Goal: Task Accomplishment & Management: Use online tool/utility

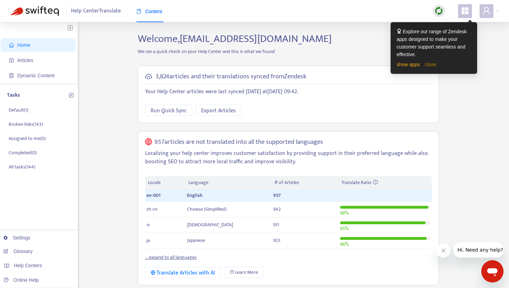
click at [434, 65] on link "close" at bounding box center [430, 65] width 11 height 6
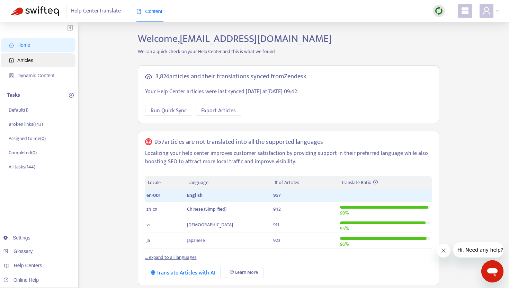
click at [48, 65] on span "Articles" at bounding box center [39, 60] width 61 height 14
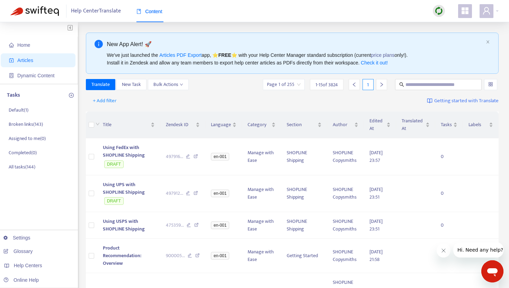
click at [440, 12] on img at bounding box center [438, 11] width 9 height 9
click at [455, 35] on link "Full Sync" at bounding box center [450, 36] width 25 height 8
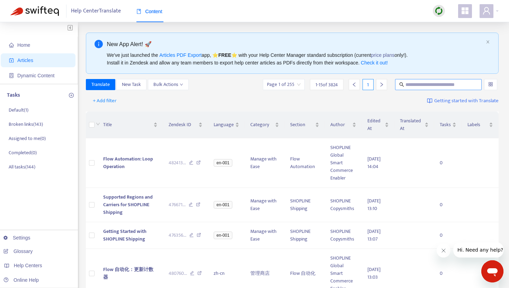
click at [409, 86] on input "text" at bounding box center [438, 85] width 66 height 8
paste input "**********"
type input "**********"
click at [468, 83] on input "**********" at bounding box center [438, 85] width 66 height 8
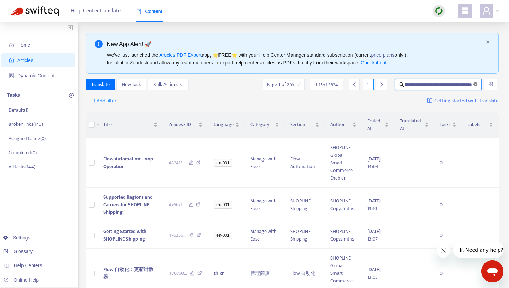
click at [473, 83] on icon "close-circle" at bounding box center [475, 84] width 4 height 4
click at [429, 86] on input "text" at bounding box center [438, 85] width 66 height 8
type input "**********"
click at [442, 73] on div "New App Alert! 🚀 We've just launched the Articles PDF Export app, ⭐ FREE ⭐️ wit…" at bounding box center [292, 53] width 413 height 41
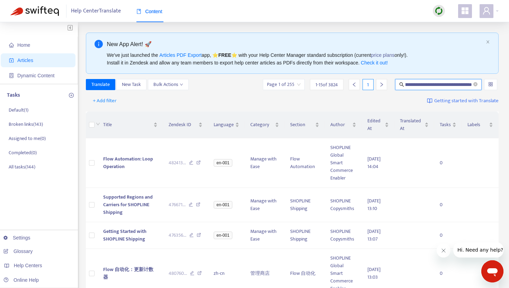
scroll to position [0, 0]
click at [401, 85] on icon "search" at bounding box center [401, 84] width 4 height 4
click at [425, 88] on input "text" at bounding box center [438, 85] width 66 height 8
paste input "**********"
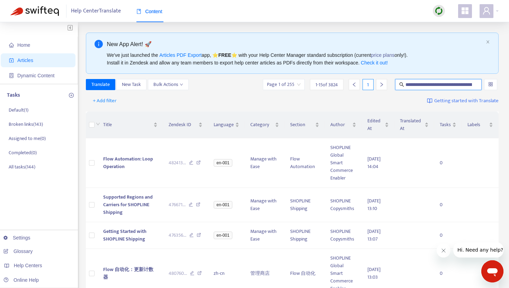
scroll to position [0, 66]
type input "**********"
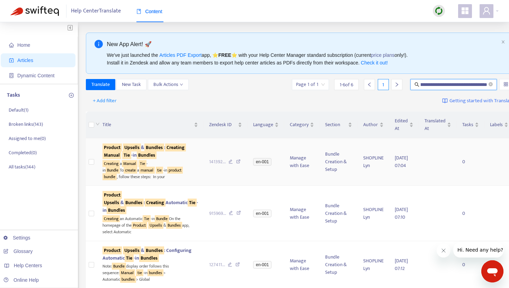
click at [121, 159] on sqkw "Manual" at bounding box center [111, 155] width 19 height 8
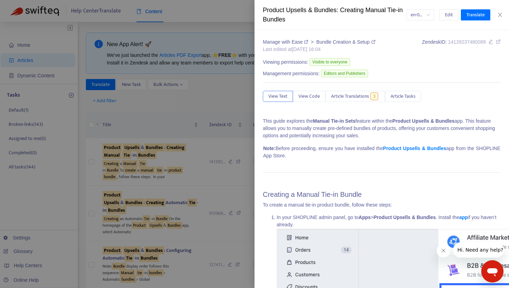
click at [215, 92] on div at bounding box center [254, 144] width 509 height 288
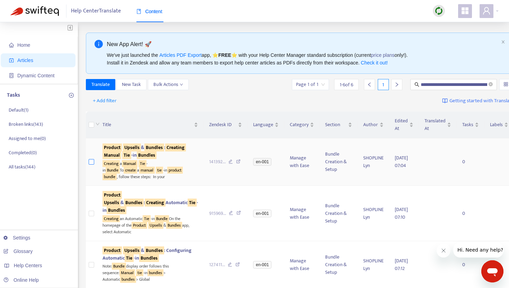
click at [92, 165] on label at bounding box center [92, 162] width 6 height 8
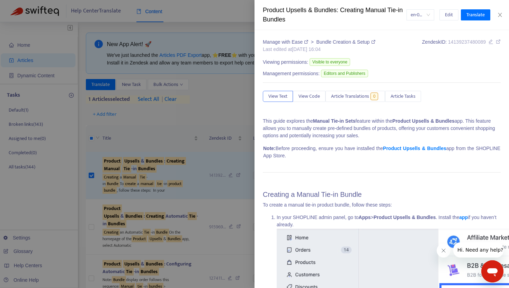
click at [161, 71] on div at bounding box center [254, 144] width 509 height 288
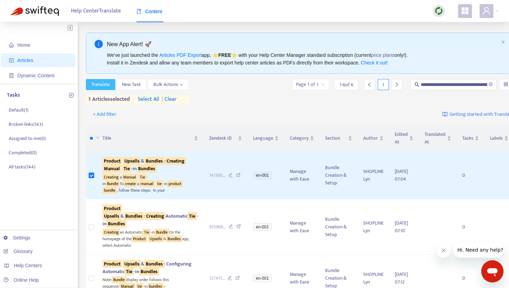
click at [106, 85] on span "Translate" at bounding box center [100, 85] width 18 height 8
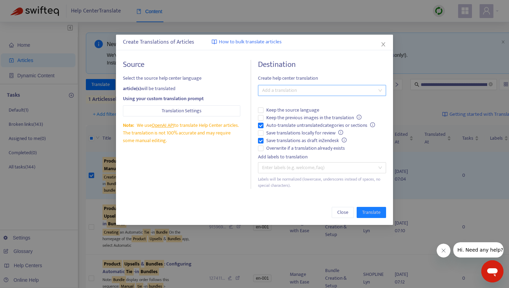
click at [287, 90] on div at bounding box center [319, 90] width 118 height 8
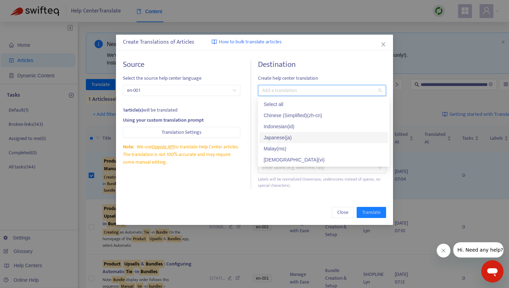
click at [287, 134] on div "Japanese ( ja )" at bounding box center [323, 138] width 120 height 8
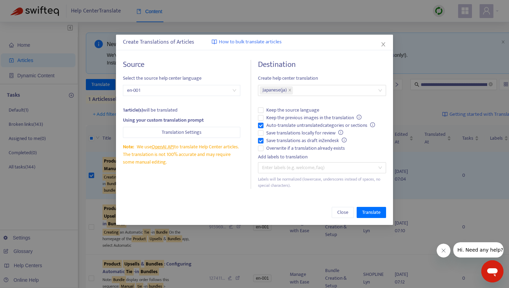
click at [327, 75] on span "Create help center translation" at bounding box center [322, 78] width 128 height 8
click at [373, 213] on span "Translate" at bounding box center [371, 212] width 18 height 8
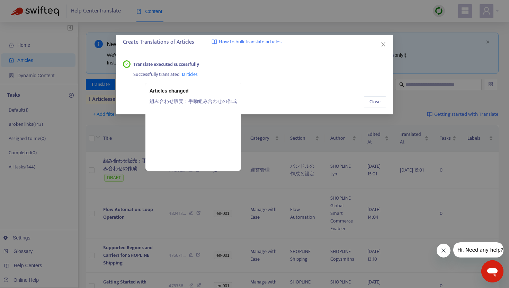
click at [192, 102] on link "組み合わせ販売：手動組み合わせの作成" at bounding box center [192, 101] width 87 height 8
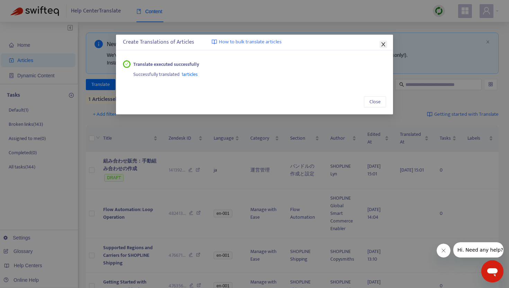
click at [384, 45] on icon "close" at bounding box center [383, 45] width 6 height 6
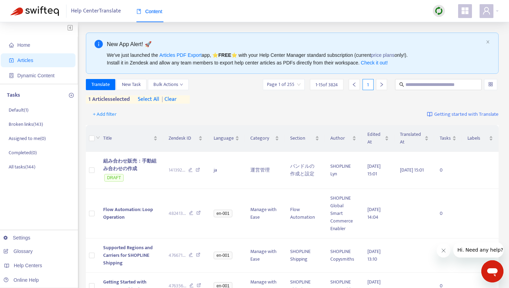
click at [175, 100] on span "| clear" at bounding box center [167, 99] width 17 height 8
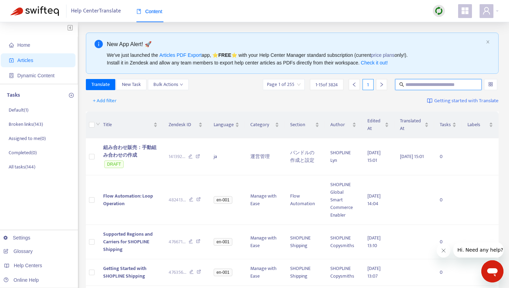
click at [418, 86] on input "text" at bounding box center [438, 85] width 66 height 8
paste input "**********"
type input "**********"
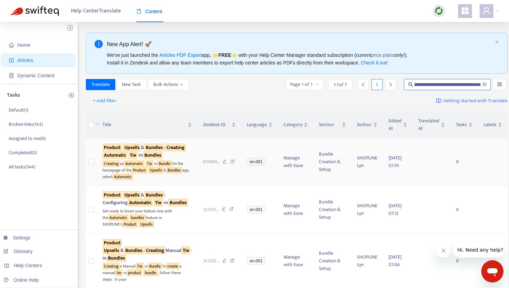
scroll to position [0, 0]
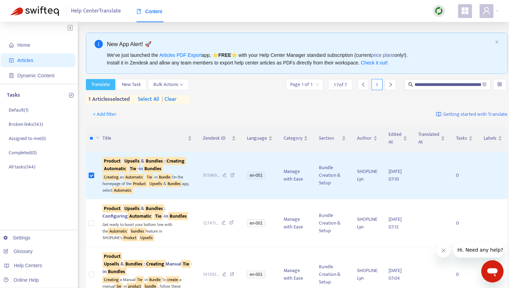
click at [104, 84] on span "Translate" at bounding box center [100, 85] width 18 height 8
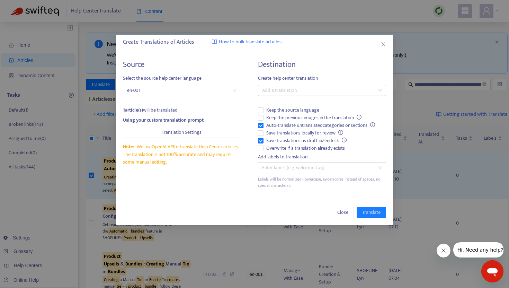
click at [280, 93] on div at bounding box center [319, 90] width 118 height 8
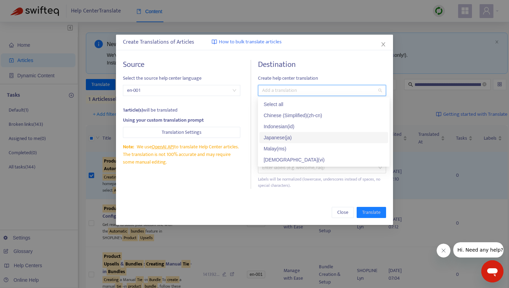
click at [269, 135] on div "Japanese ( ja )" at bounding box center [323, 138] width 120 height 8
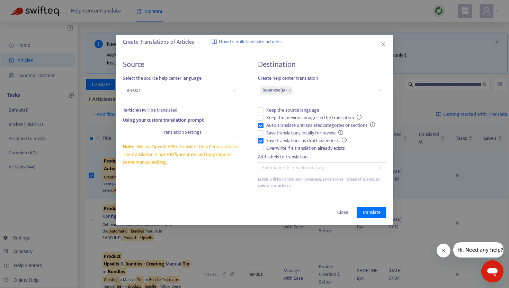
click at [318, 72] on div "Destination Create help center translation Japanese ( ja ) Keep the source lang…" at bounding box center [322, 124] width 128 height 129
click at [369, 214] on span "Translate" at bounding box center [371, 212] width 18 height 8
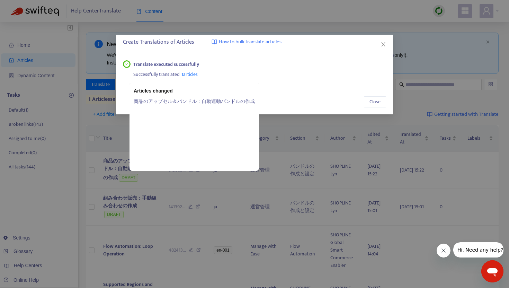
click at [191, 73] on span "1 articles" at bounding box center [189, 74] width 16 height 8
click at [191, 100] on link "商品のアップセル＆バンドル：自動連動バンドルの作成" at bounding box center [194, 101] width 121 height 8
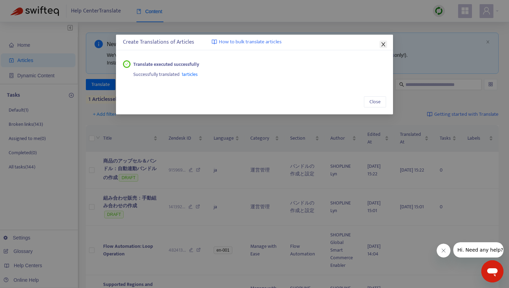
click at [384, 43] on icon "close" at bounding box center [383, 45] width 6 height 6
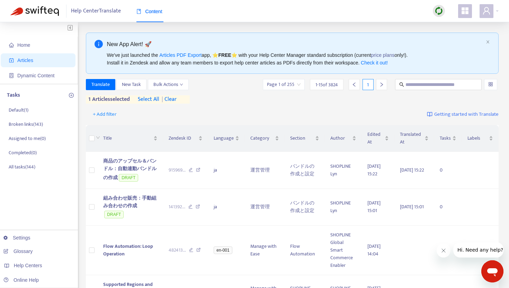
click at [176, 98] on span "| clear" at bounding box center [167, 99] width 17 height 8
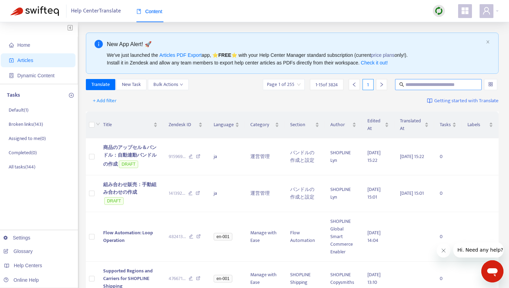
click at [420, 81] on input "text" at bounding box center [438, 85] width 66 height 8
paste input "**********"
type input "**********"
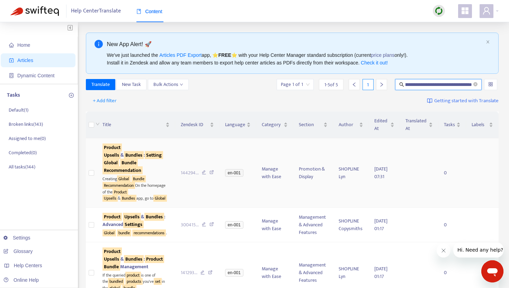
scroll to position [0, 0]
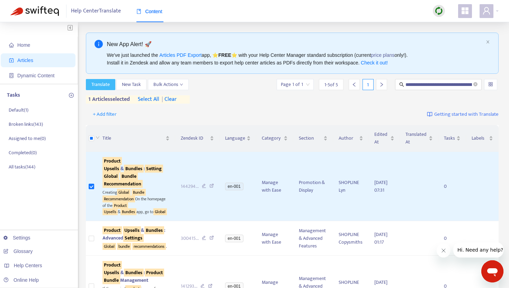
click at [105, 84] on span "Translate" at bounding box center [100, 85] width 18 height 8
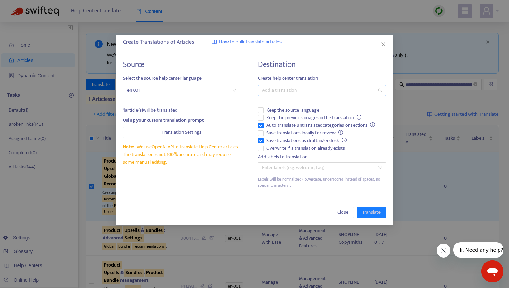
click at [281, 90] on div at bounding box center [319, 90] width 118 height 8
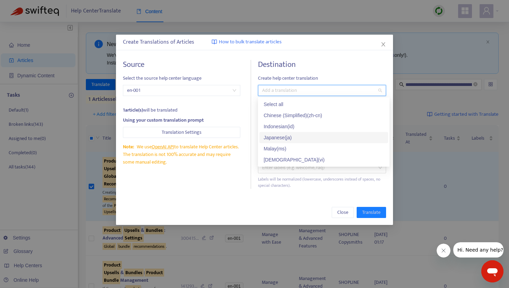
click at [285, 132] on div "Japanese ( ja )" at bounding box center [323, 137] width 129 height 11
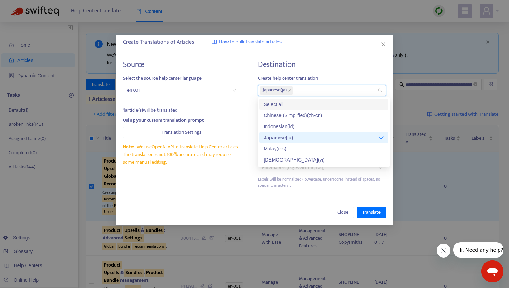
click at [323, 71] on div "Destination Create help center translation Japanese ( ja ) Keep the source lang…" at bounding box center [322, 124] width 128 height 129
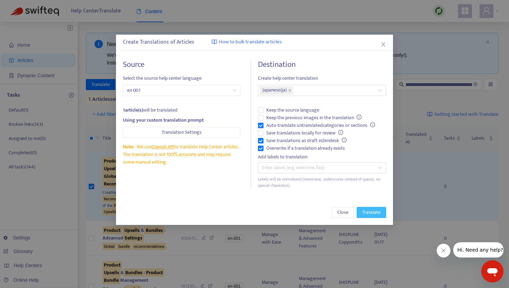
click at [368, 213] on span "Translate" at bounding box center [371, 212] width 18 height 8
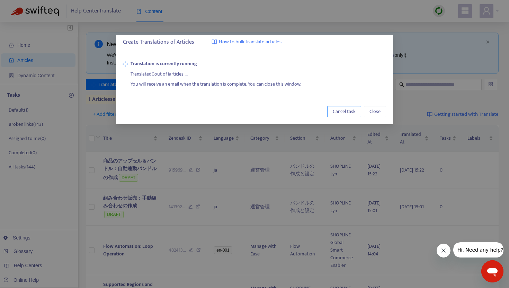
click at [344, 110] on span "Cancel task" at bounding box center [344, 112] width 23 height 8
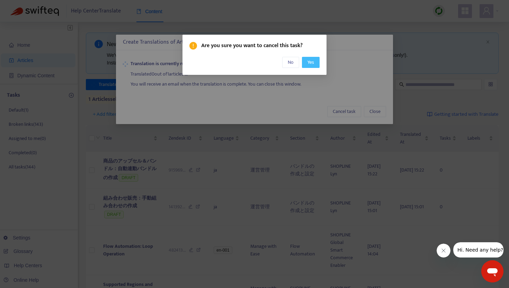
click at [312, 63] on span "Yes" at bounding box center [310, 62] width 7 height 8
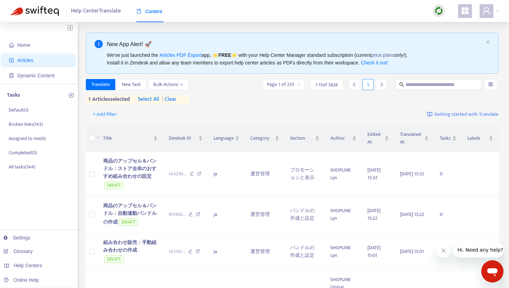
click at [176, 100] on span "| clear" at bounding box center [167, 99] width 17 height 8
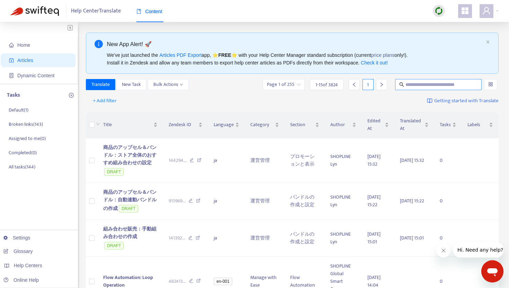
click at [438, 86] on input "text" at bounding box center [438, 85] width 66 height 8
paste input "**********"
type input "**********"
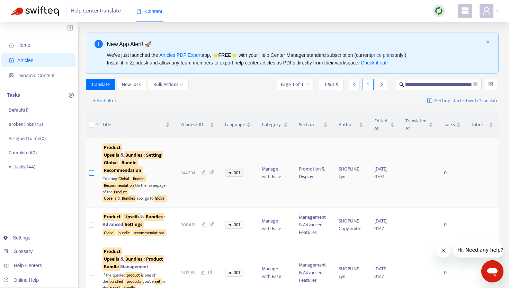
scroll to position [0, 0]
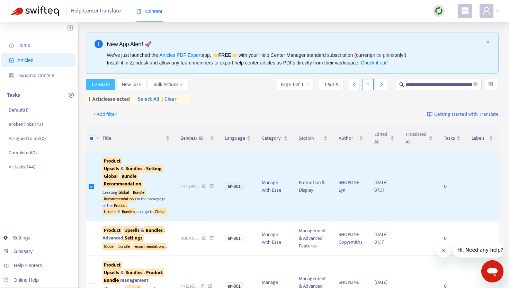
click at [103, 82] on span "Translate" at bounding box center [100, 85] width 18 height 8
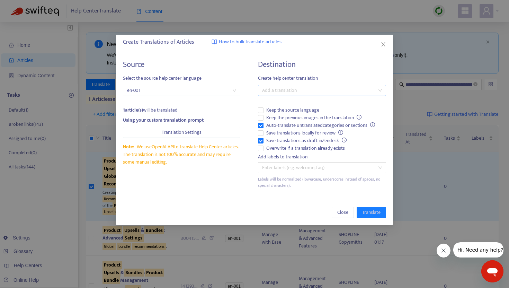
click at [278, 92] on div at bounding box center [319, 90] width 118 height 8
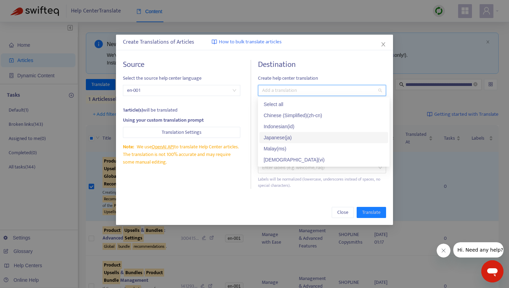
click at [281, 135] on div "Japanese ( ja )" at bounding box center [323, 138] width 120 height 8
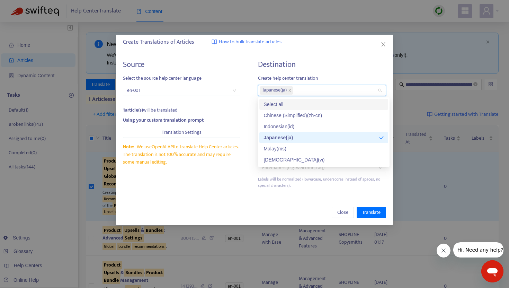
click at [324, 72] on div "Destination Create help center translation Japanese ( ja ) Keep the source lang…" at bounding box center [322, 124] width 128 height 129
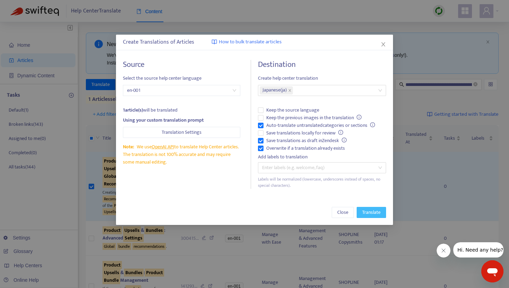
click at [365, 213] on span "Translate" at bounding box center [371, 212] width 18 height 8
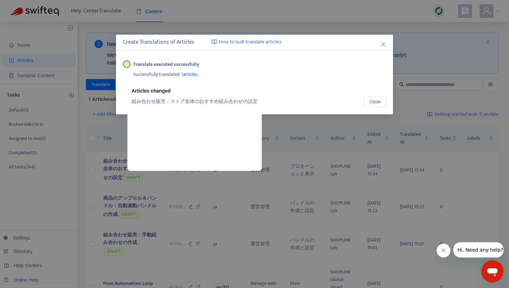
click at [192, 74] on span "1 articles" at bounding box center [189, 74] width 16 height 8
click at [189, 101] on link "組み合わせ販売：ストア全体のおすすめ組み合わせの設定" at bounding box center [195, 101] width 126 height 8
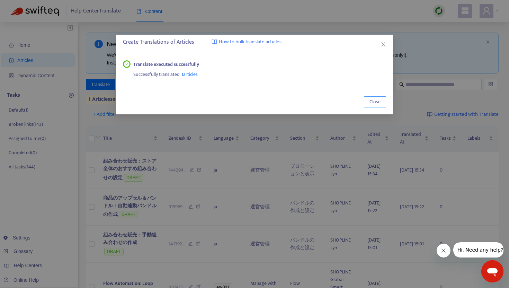
click at [376, 103] on span "Close" at bounding box center [374, 102] width 11 height 8
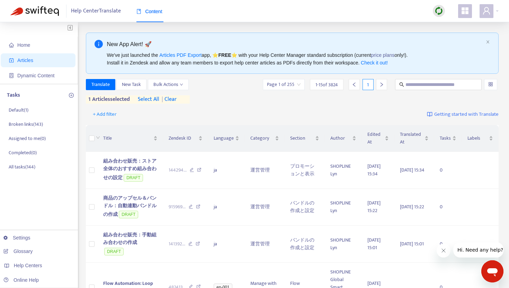
click at [176, 100] on span "| clear" at bounding box center [167, 99] width 17 height 8
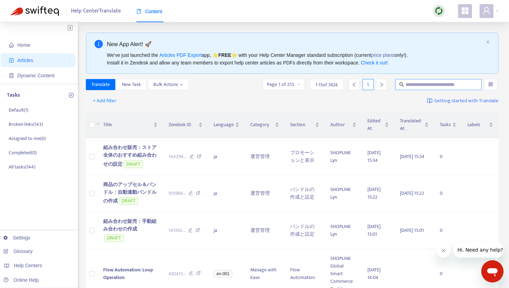
click at [410, 84] on input "text" at bounding box center [438, 85] width 66 height 8
paste input "**********"
type input "**********"
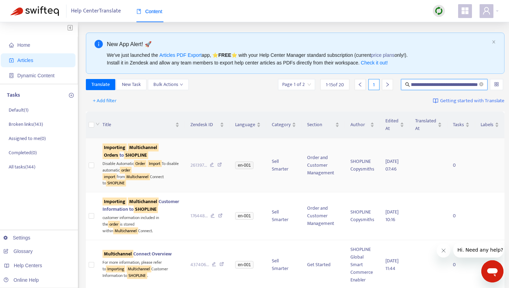
scroll to position [0, 0]
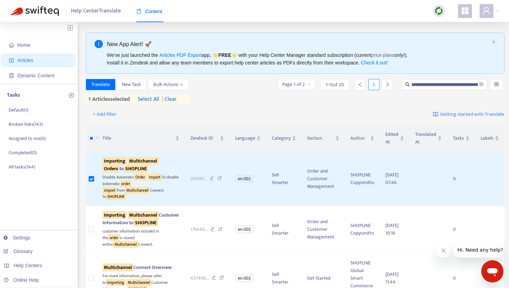
click at [216, 85] on div "**********" at bounding box center [295, 84] width 419 height 11
click at [104, 85] on span "Translate" at bounding box center [100, 85] width 18 height 8
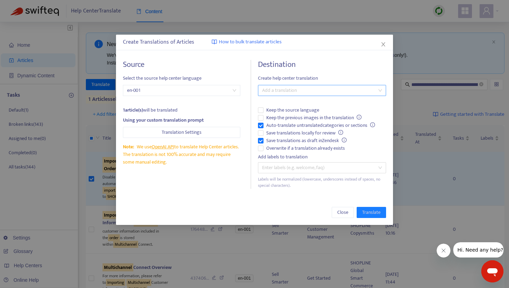
click at [274, 92] on div at bounding box center [319, 90] width 118 height 8
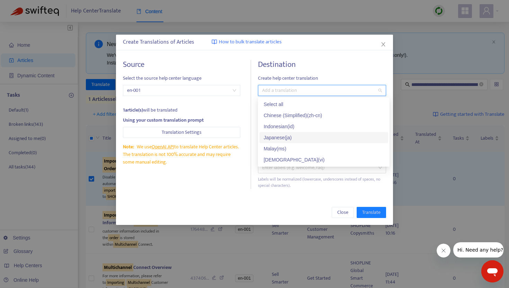
click at [283, 133] on div "Japanese ( ja )" at bounding box center [323, 137] width 129 height 11
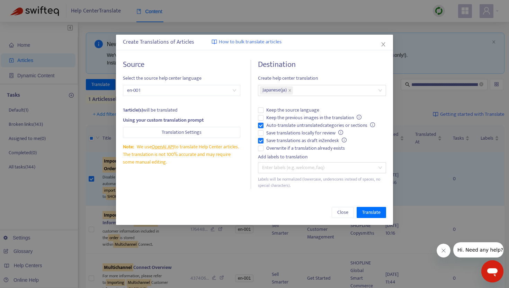
click at [316, 69] on h4 "Destination" at bounding box center [322, 64] width 128 height 9
click at [364, 213] on span "Translate" at bounding box center [371, 212] width 18 height 8
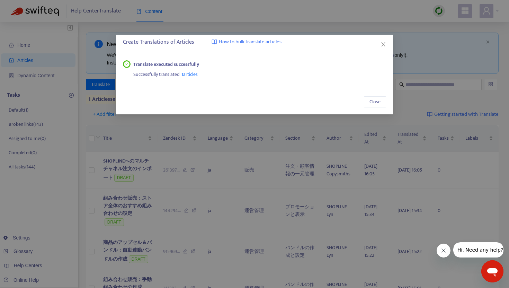
click at [192, 75] on span "1 articles" at bounding box center [189, 74] width 16 height 8
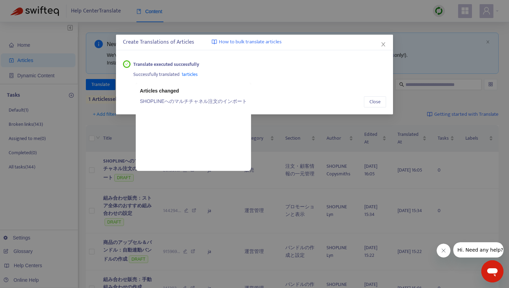
click at [189, 100] on link "SHOPLINEへのマルチチャネル注文のインポート" at bounding box center [193, 101] width 107 height 8
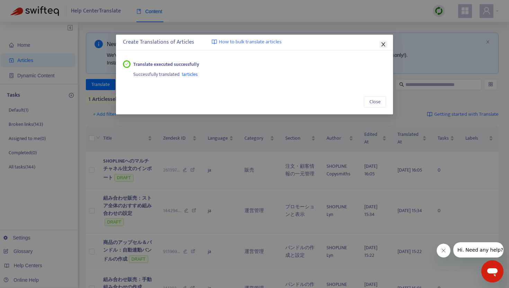
click at [384, 44] on icon "close" at bounding box center [383, 45] width 6 height 6
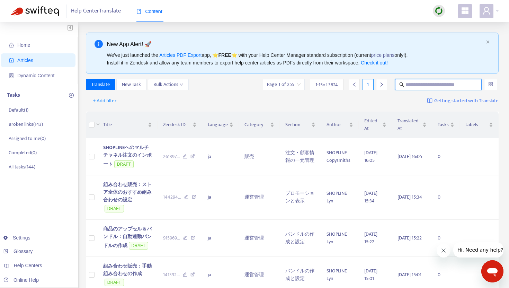
click at [426, 85] on input "text" at bounding box center [438, 85] width 66 height 8
paste input "**********"
type input "**********"
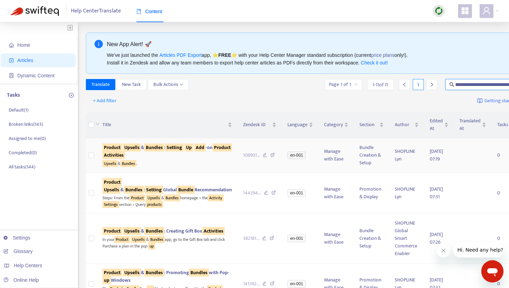
scroll to position [0, 0]
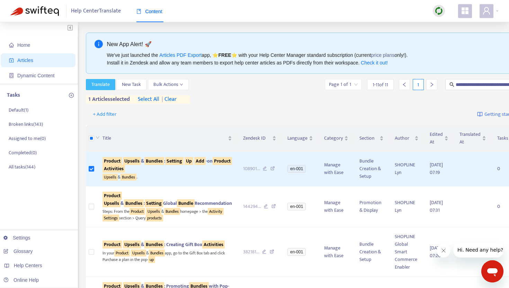
click at [104, 87] on span "Translate" at bounding box center [100, 85] width 18 height 8
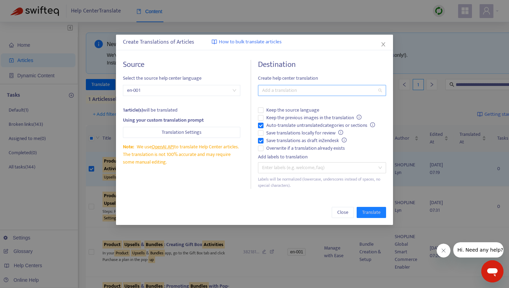
click at [289, 87] on div at bounding box center [319, 90] width 118 height 8
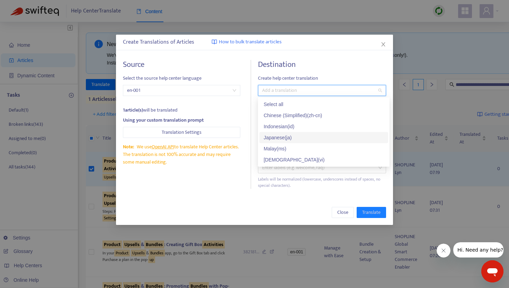
click at [285, 135] on div "Japanese ( ja )" at bounding box center [323, 138] width 120 height 8
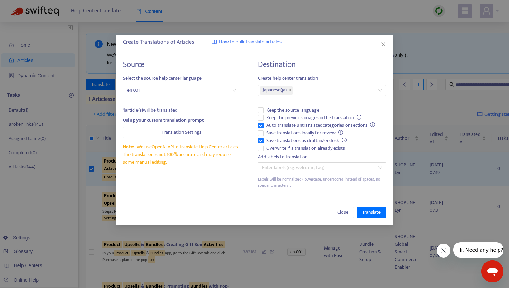
click at [312, 71] on div "Destination Create help center translation Japanese ( ja ) Keep the source lang…" at bounding box center [322, 124] width 128 height 129
click at [369, 212] on span "Translate" at bounding box center [371, 212] width 18 height 8
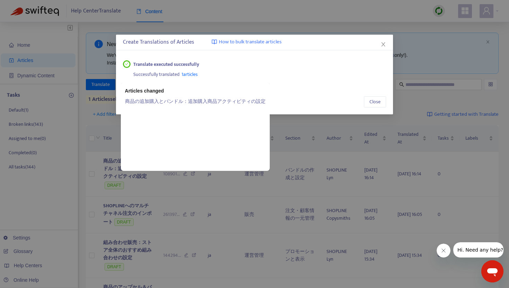
click at [194, 73] on span "1 articles" at bounding box center [189, 74] width 16 height 8
click at [200, 100] on link "商品の追加購入とバンドル：追加購入商品アクティビティの設定" at bounding box center [195, 101] width 140 height 8
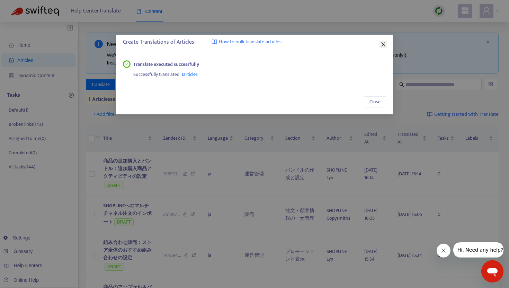
click at [383, 43] on icon "close" at bounding box center [383, 45] width 6 height 6
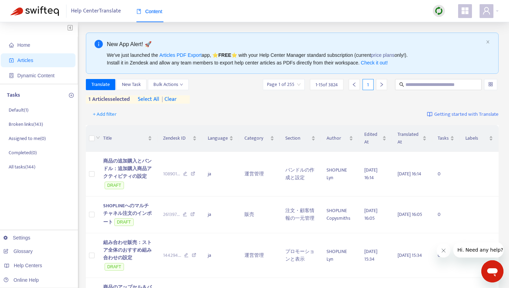
click at [173, 99] on span "| clear" at bounding box center [167, 99] width 17 height 8
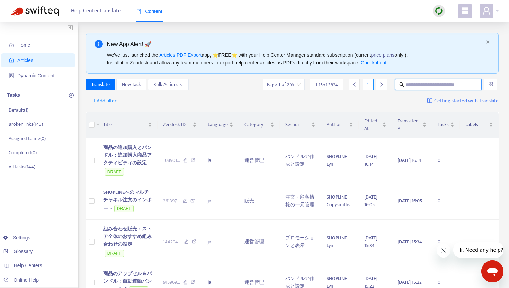
click at [421, 84] on input "text" at bounding box center [438, 85] width 66 height 8
paste input "**********"
type input "**********"
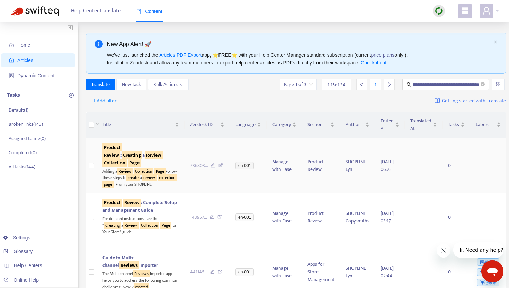
scroll to position [0, 0]
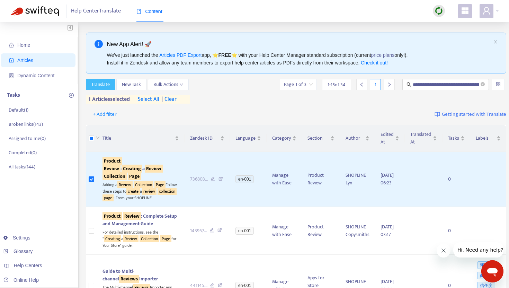
click at [100, 87] on span "Translate" at bounding box center [100, 85] width 18 height 8
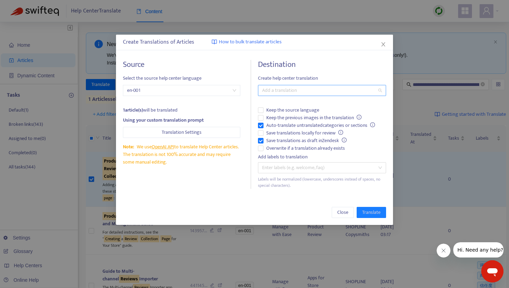
click at [273, 88] on div at bounding box center [319, 90] width 118 height 8
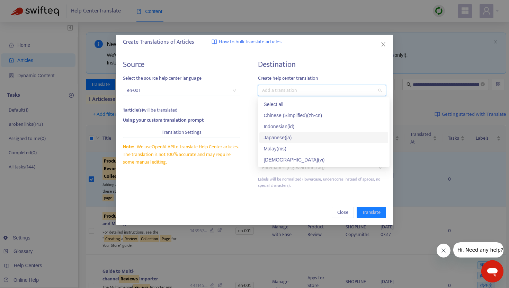
click at [274, 136] on div "Japanese ( ja )" at bounding box center [323, 138] width 120 height 8
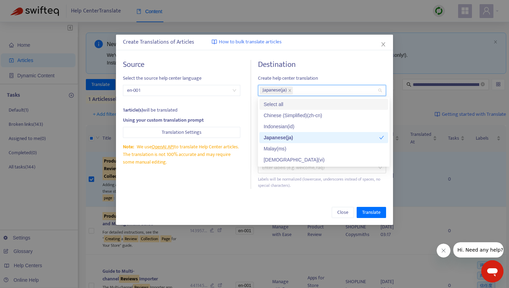
click at [305, 68] on h4 "Destination" at bounding box center [322, 64] width 128 height 9
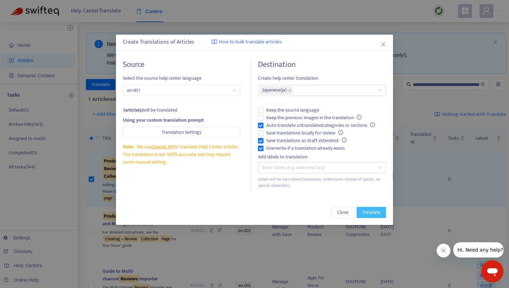
click at [367, 213] on span "Translate" at bounding box center [371, 212] width 18 height 8
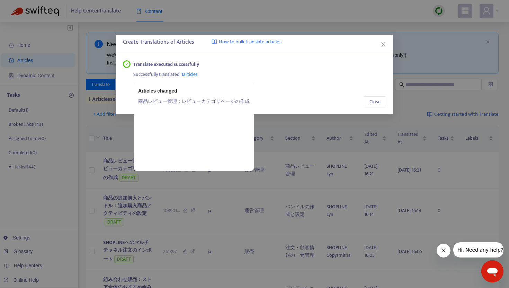
click at [192, 74] on span "1 articles" at bounding box center [189, 74] width 16 height 8
click at [187, 100] on link "商品レビュー管理：レビューカテゴリページの作成" at bounding box center [193, 101] width 111 height 8
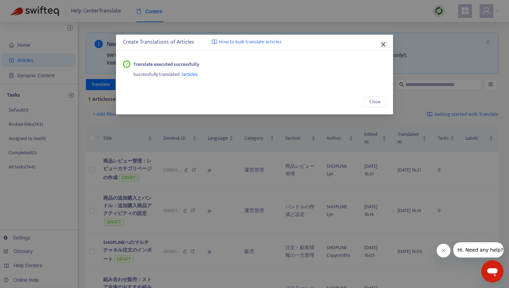
click at [384, 45] on icon "close" at bounding box center [383, 45] width 6 height 6
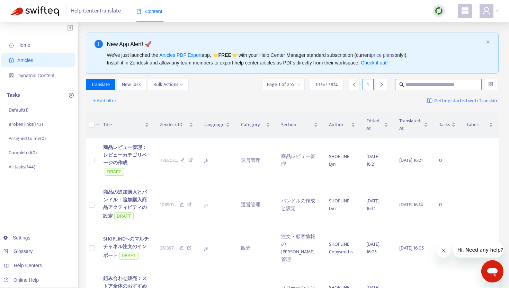
click at [415, 88] on input "text" at bounding box center [438, 85] width 66 height 8
paste input "**********"
type input "**********"
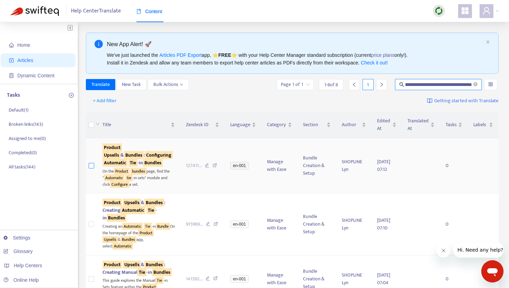
scroll to position [0, 0]
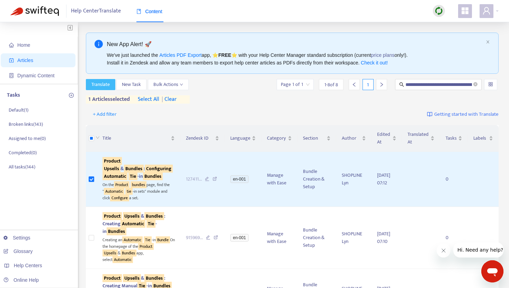
click at [106, 83] on span "Translate" at bounding box center [100, 85] width 18 height 8
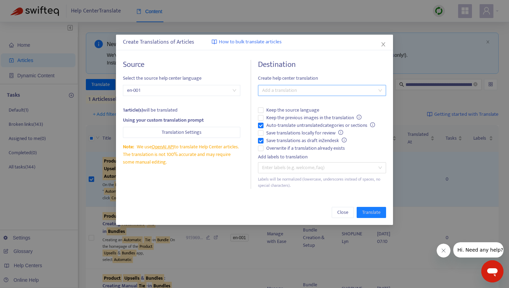
click at [270, 93] on div at bounding box center [319, 90] width 118 height 8
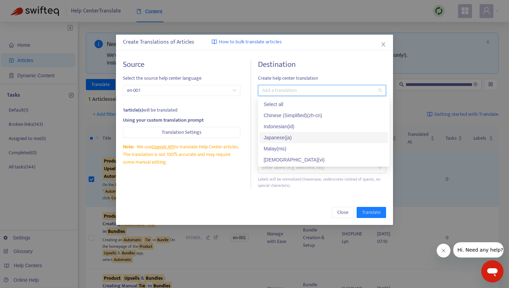
click at [284, 137] on div "Japanese ( ja )" at bounding box center [323, 138] width 120 height 8
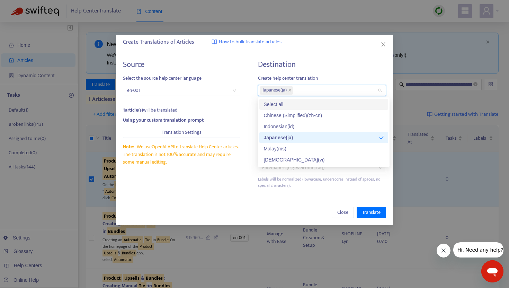
click at [314, 61] on h4 "Destination" at bounding box center [322, 64] width 128 height 9
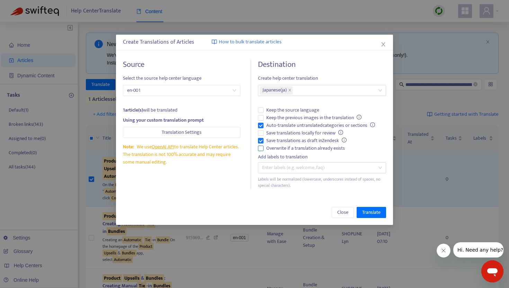
click at [264, 147] on span "Overwrite if a translation already exists" at bounding box center [305, 148] width 84 height 8
click at [369, 211] on span "Translate" at bounding box center [371, 212] width 18 height 8
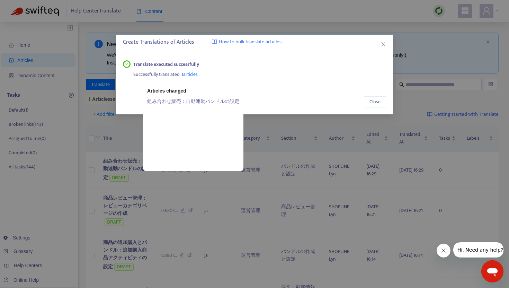
click at [192, 74] on span "1 articles" at bounding box center [189, 74] width 16 height 8
click at [192, 99] on link "組み合わせ販売：自動連動バンドルの設定" at bounding box center [193, 101] width 92 height 8
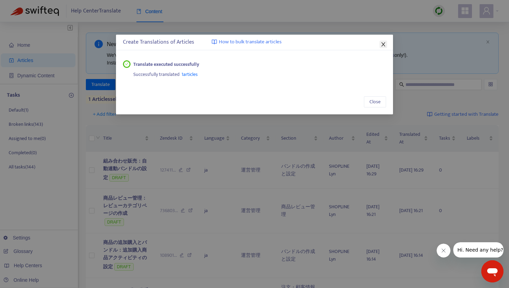
click at [383, 45] on icon "close" at bounding box center [383, 45] width 6 height 6
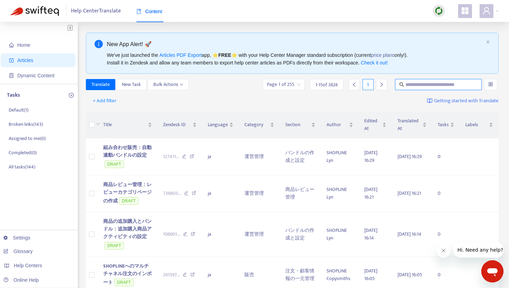
click at [435, 82] on input "text" at bounding box center [438, 85] width 66 height 8
paste input "**********"
type input "**********"
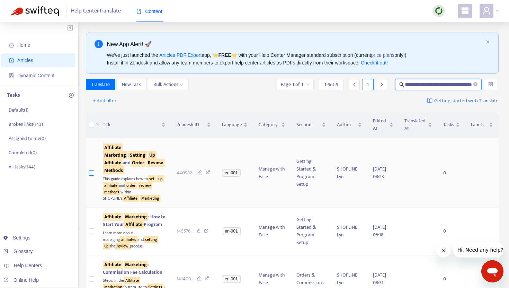
scroll to position [0, 0]
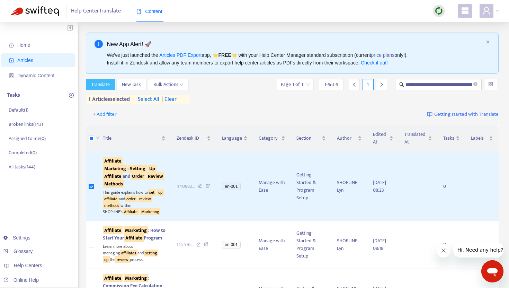
click at [102, 85] on span "Translate" at bounding box center [100, 85] width 18 height 8
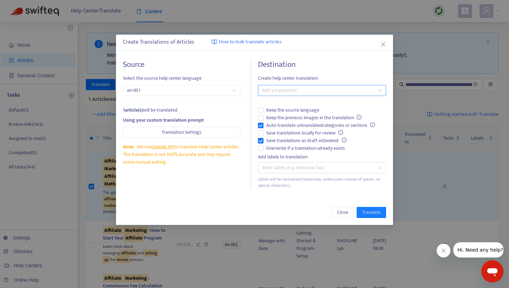
click at [277, 91] on div at bounding box center [319, 90] width 118 height 8
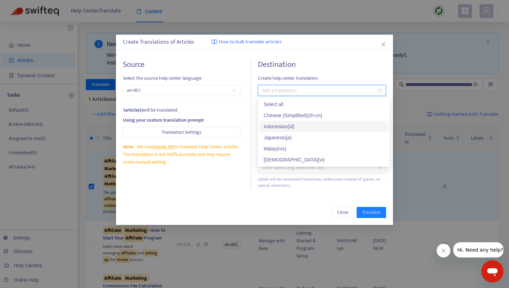
click at [281, 135] on div "Japanese ( ja )" at bounding box center [323, 138] width 120 height 8
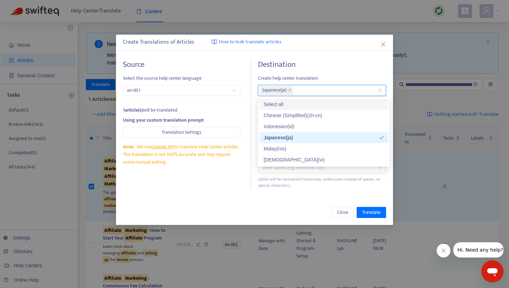
click at [312, 70] on div "Destination Create help center translation Japanese ( ja ) Keep the source lang…" at bounding box center [322, 124] width 128 height 129
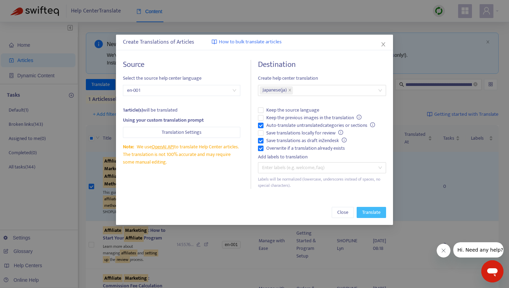
click at [367, 211] on span "Translate" at bounding box center [371, 212] width 18 height 8
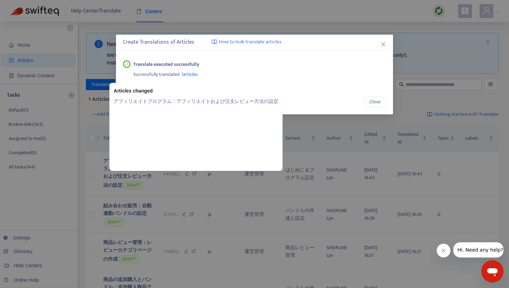
click at [192, 75] on span "1 articles" at bounding box center [189, 74] width 16 height 8
click at [205, 101] on link "アフィリエイトプログラム：アフィリエイトおよび注文レビュー方法の設定" at bounding box center [196, 101] width 165 height 8
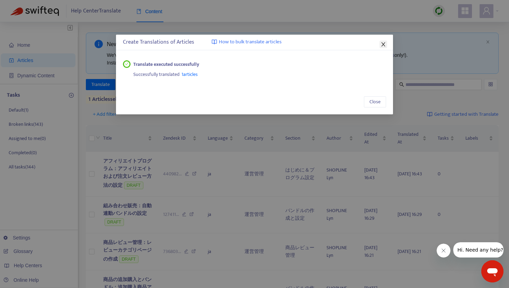
click at [386, 42] on span "Close" at bounding box center [383, 45] width 8 height 6
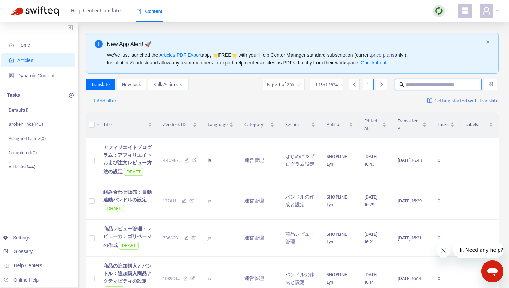
click at [418, 85] on input "text" at bounding box center [438, 85] width 66 height 8
paste input "**********"
type input "**********"
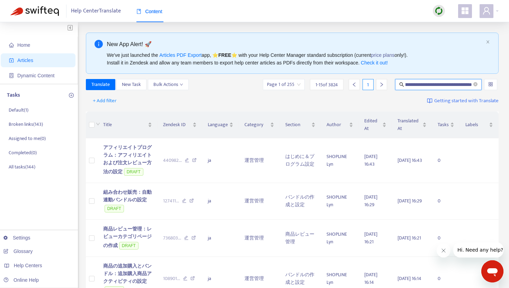
scroll to position [0, 0]
click at [441, 87] on input "**********" at bounding box center [438, 85] width 66 height 8
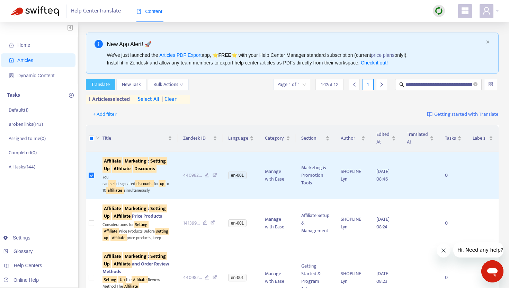
click at [107, 85] on span "Translate" at bounding box center [100, 85] width 18 height 8
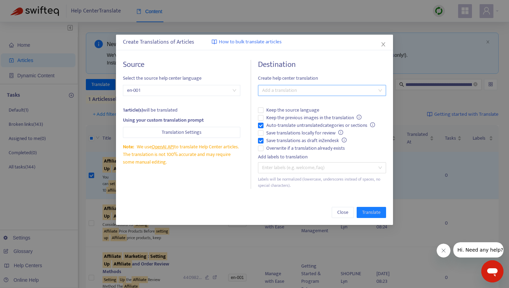
click at [327, 87] on div at bounding box center [319, 90] width 118 height 8
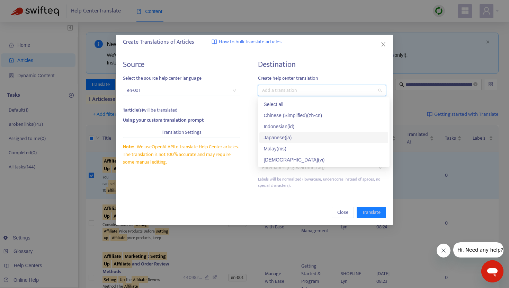
click at [281, 138] on div "Japanese ( ja )" at bounding box center [323, 138] width 120 height 8
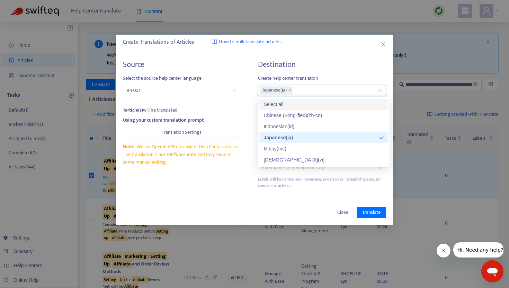
click at [309, 72] on div "Destination Create help center translation Japanese ( ja ) Keep the source lang…" at bounding box center [322, 124] width 128 height 129
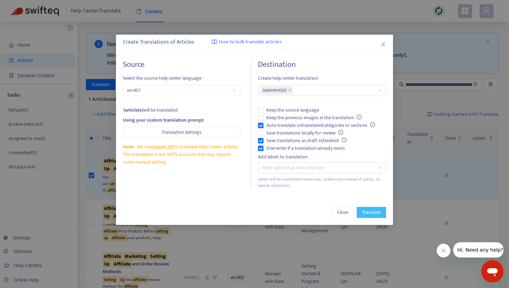
click at [365, 210] on span "Translate" at bounding box center [371, 212] width 18 height 8
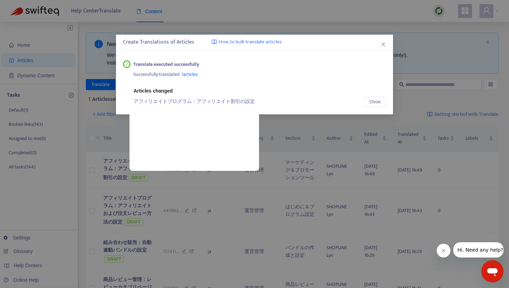
click at [193, 73] on span "1 articles" at bounding box center [189, 74] width 16 height 8
click at [193, 100] on link "アフィリエイトプログラム：アフィリエイト割引の設定" at bounding box center [194, 101] width 121 height 8
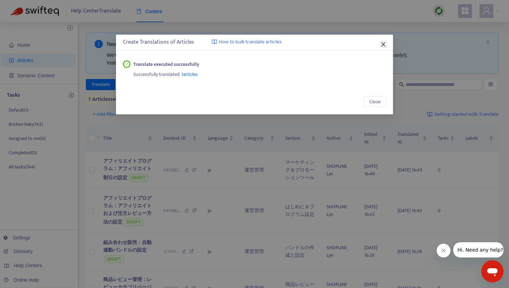
click at [383, 43] on icon "close" at bounding box center [383, 45] width 6 height 6
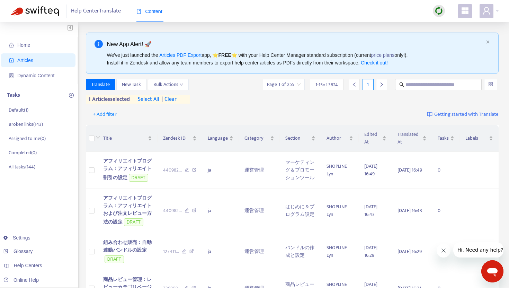
click at [173, 99] on span "| clear" at bounding box center [167, 99] width 17 height 8
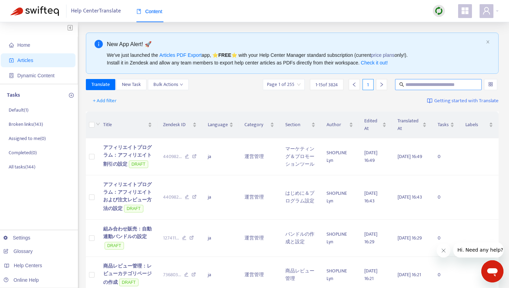
click at [413, 85] on input "text" at bounding box center [438, 85] width 66 height 8
paste input "**********"
type input "**********"
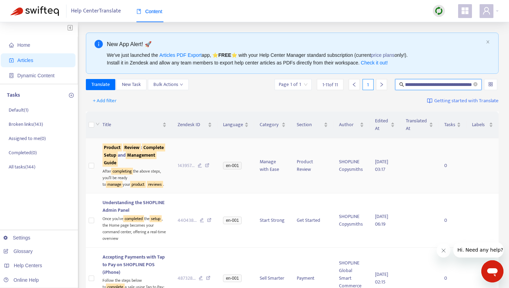
scroll to position [0, 0]
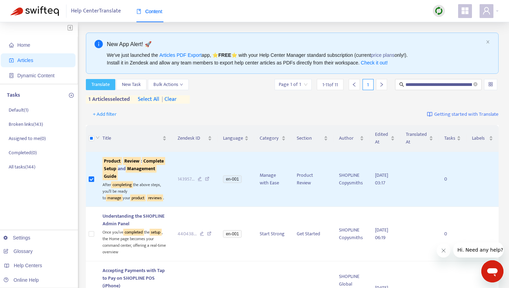
click at [101, 85] on span "Translate" at bounding box center [100, 85] width 18 height 8
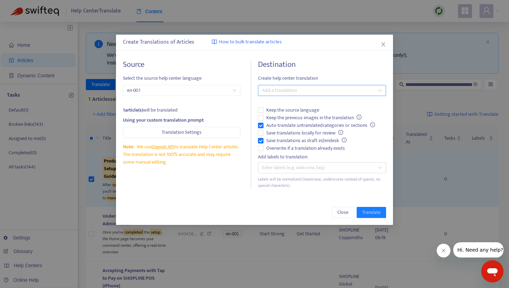
click at [275, 91] on div at bounding box center [319, 90] width 118 height 8
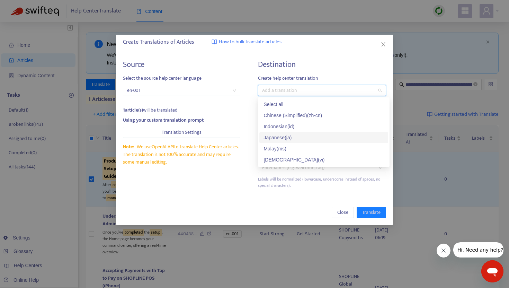
click at [279, 134] on div "Japanese ( ja )" at bounding box center [323, 138] width 120 height 8
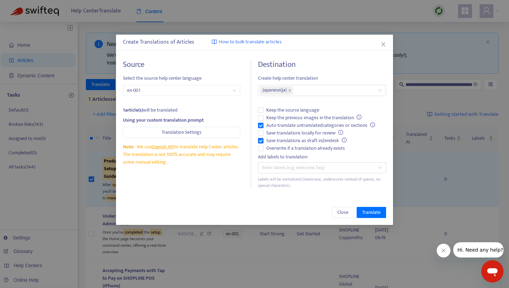
click at [309, 72] on div "Destination Create help center translation Japanese ( ja ) Keep the source lang…" at bounding box center [322, 124] width 128 height 129
click at [368, 212] on span "Translate" at bounding box center [371, 212] width 18 height 8
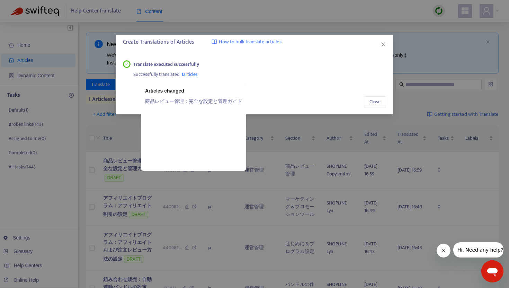
click at [193, 73] on span "1 articles" at bounding box center [189, 74] width 16 height 8
click at [195, 101] on link "商品レビュー管理：完全な設定と管理ガイド" at bounding box center [193, 101] width 97 height 8
